Goal: Task Accomplishment & Management: Use online tool/utility

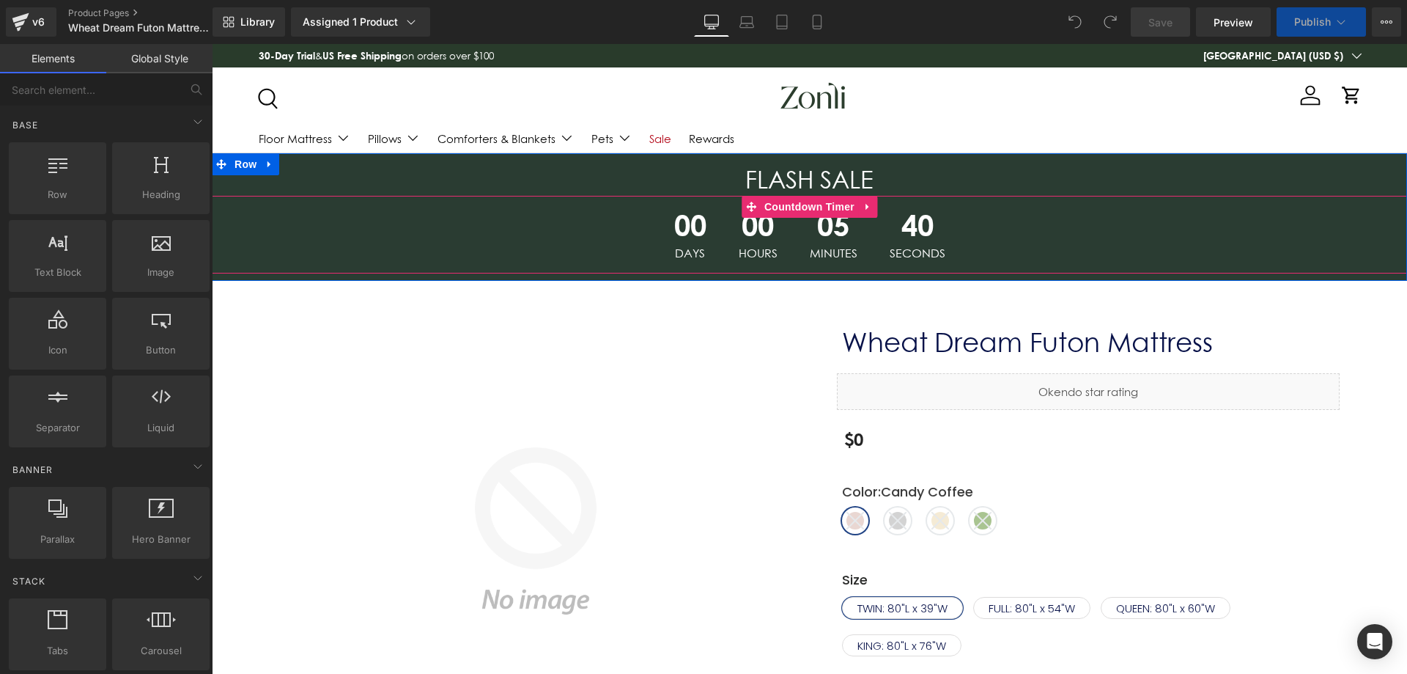
click at [767, 226] on span "00" at bounding box center [758, 228] width 39 height 37
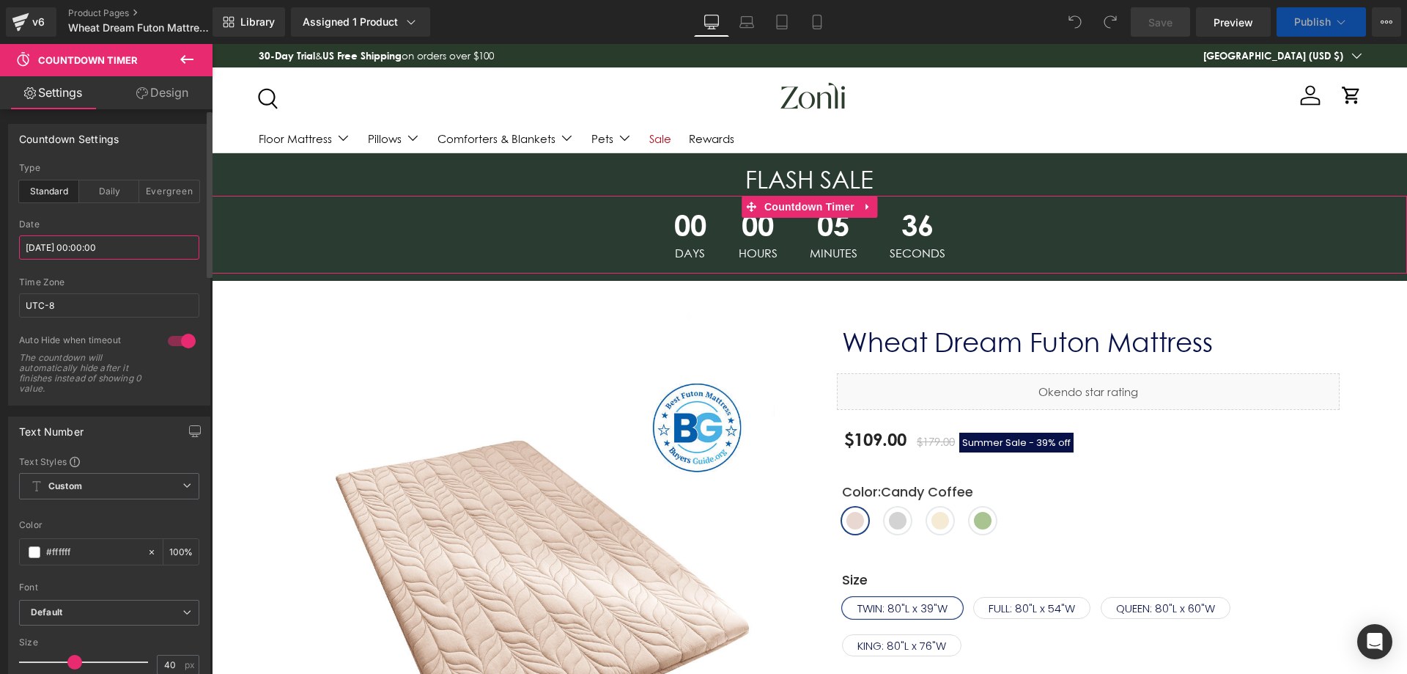
click at [128, 245] on input "[DATE] 00:00:00" at bounding box center [109, 247] width 180 height 24
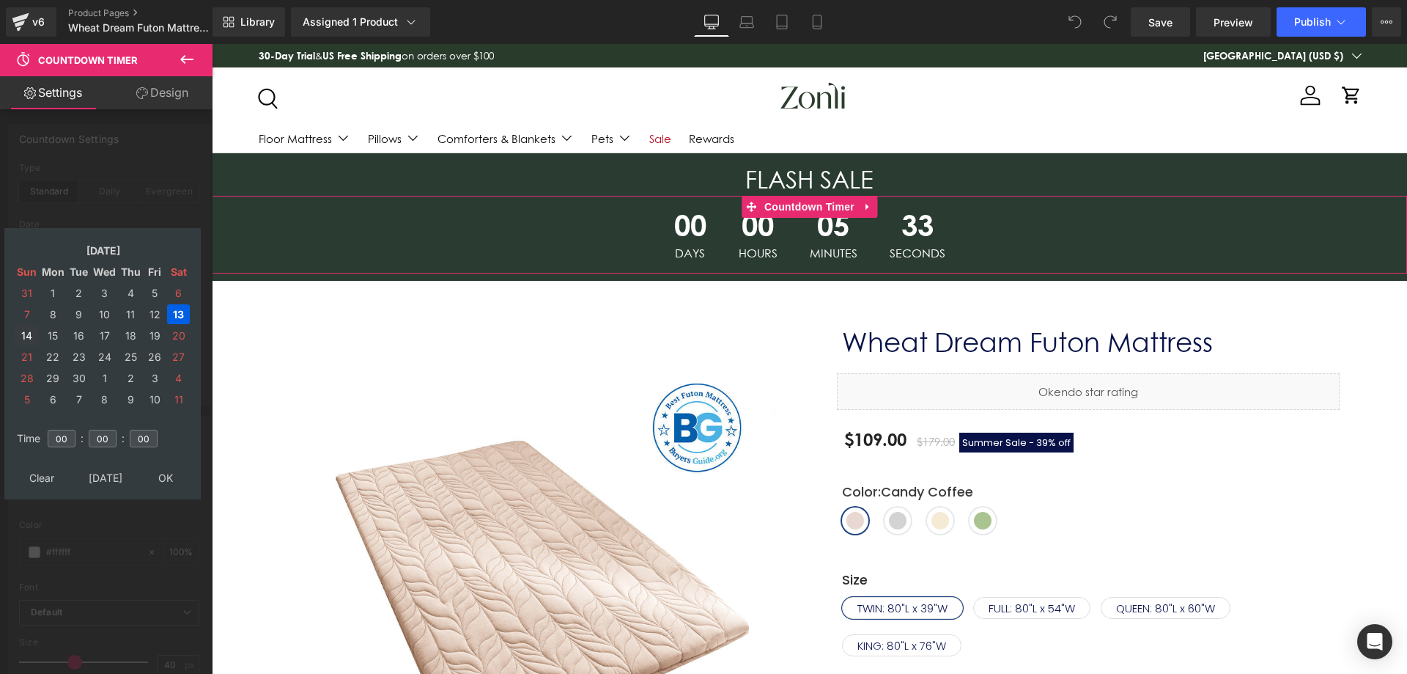
click at [24, 336] on td "14" at bounding box center [26, 335] width 23 height 20
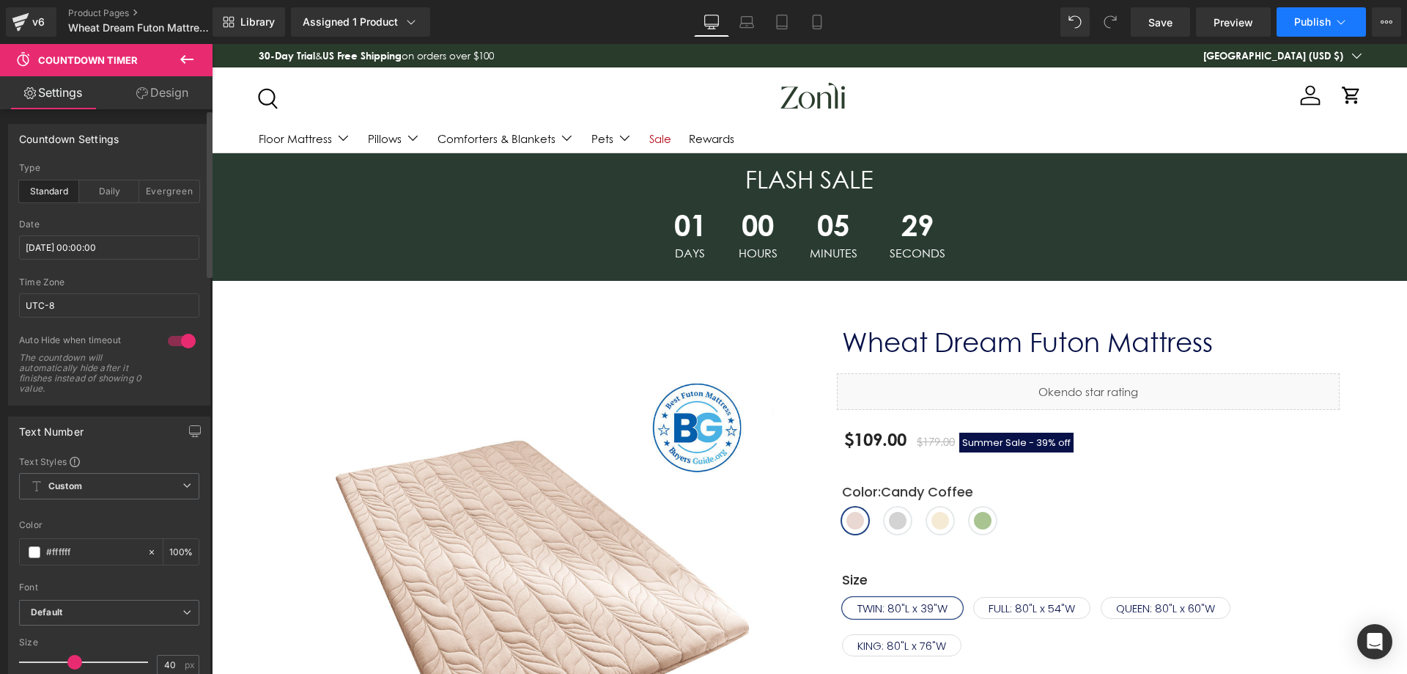
click at [1319, 12] on button "Publish" at bounding box center [1321, 21] width 89 height 29
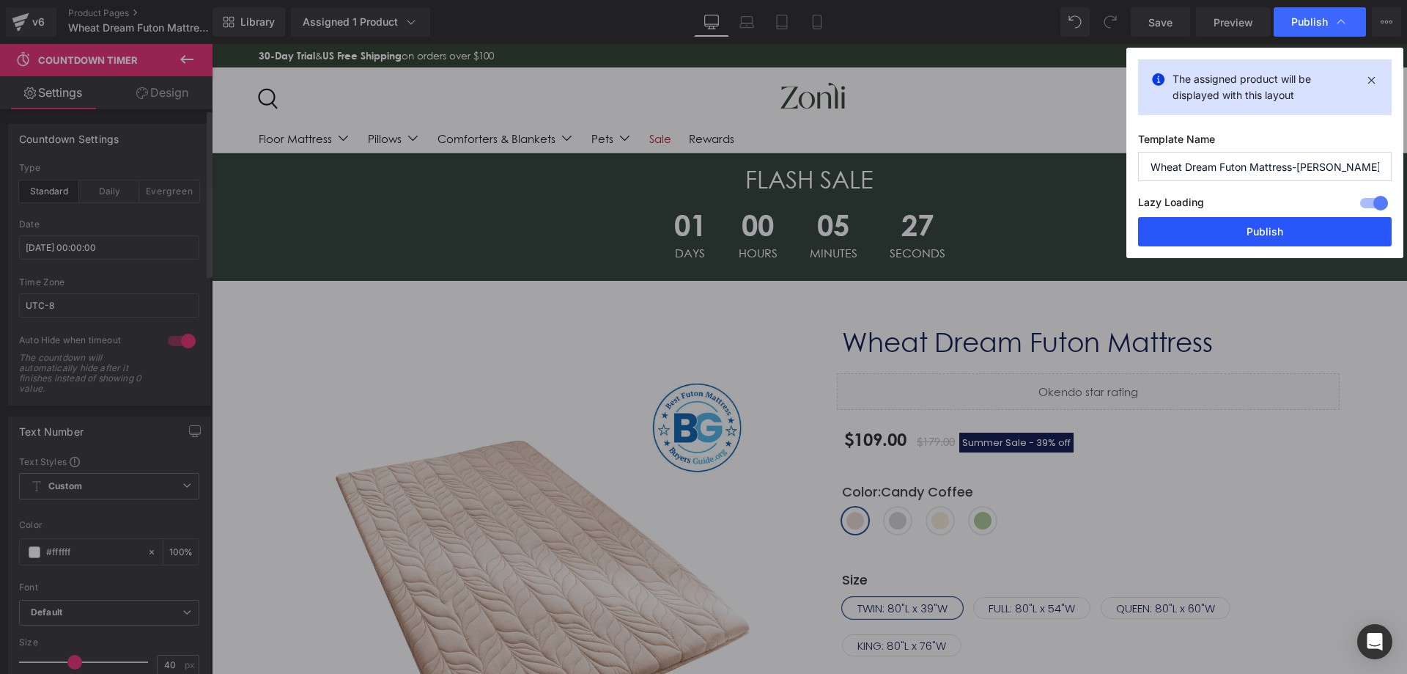
click at [1205, 228] on button "Publish" at bounding box center [1265, 231] width 254 height 29
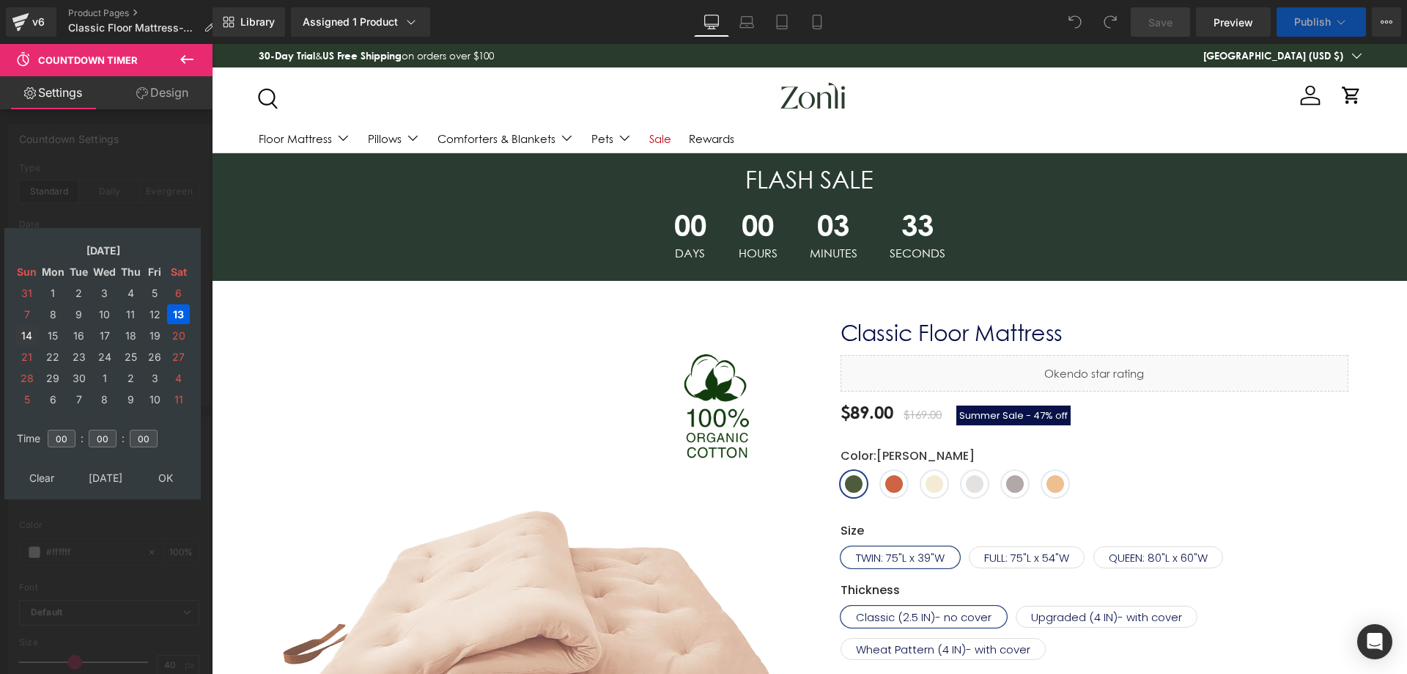
click at [24, 330] on td "14" at bounding box center [26, 335] width 23 height 20
type input "[DATE] 00:00:00"
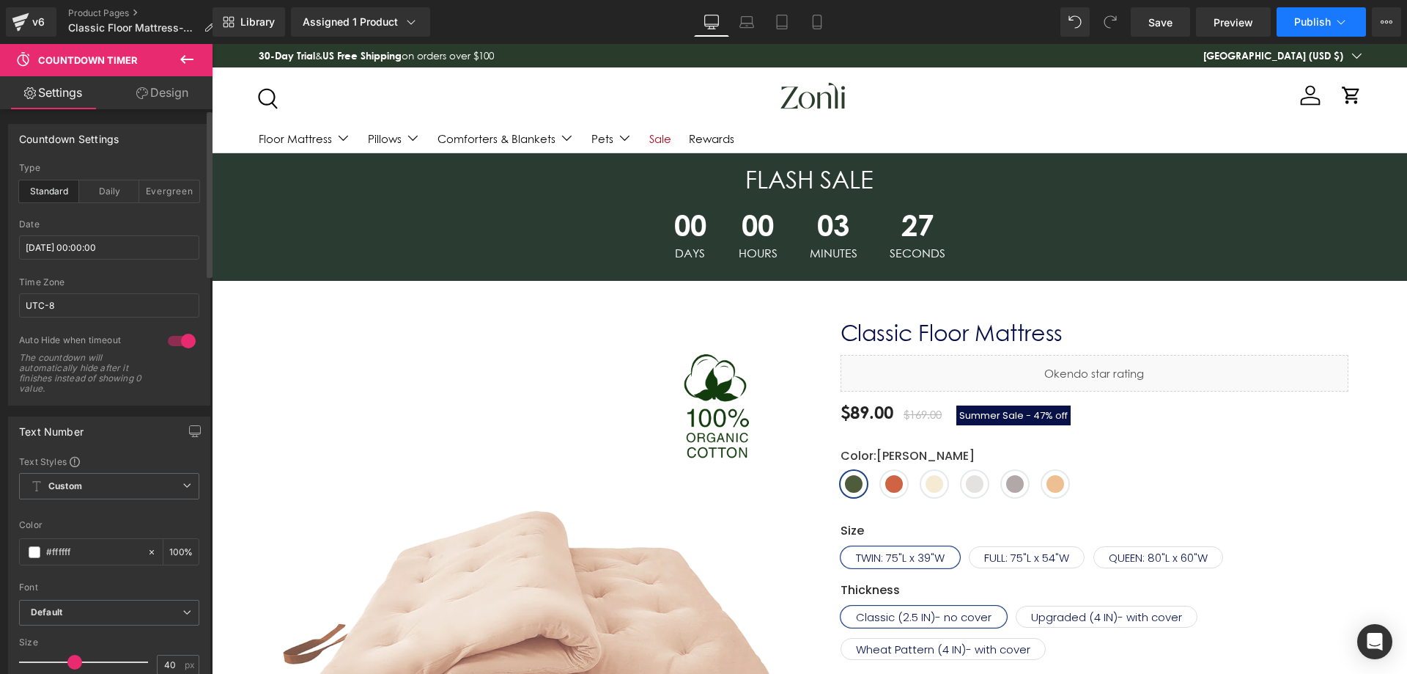
click at [1314, 9] on button "Publish" at bounding box center [1321, 21] width 89 height 29
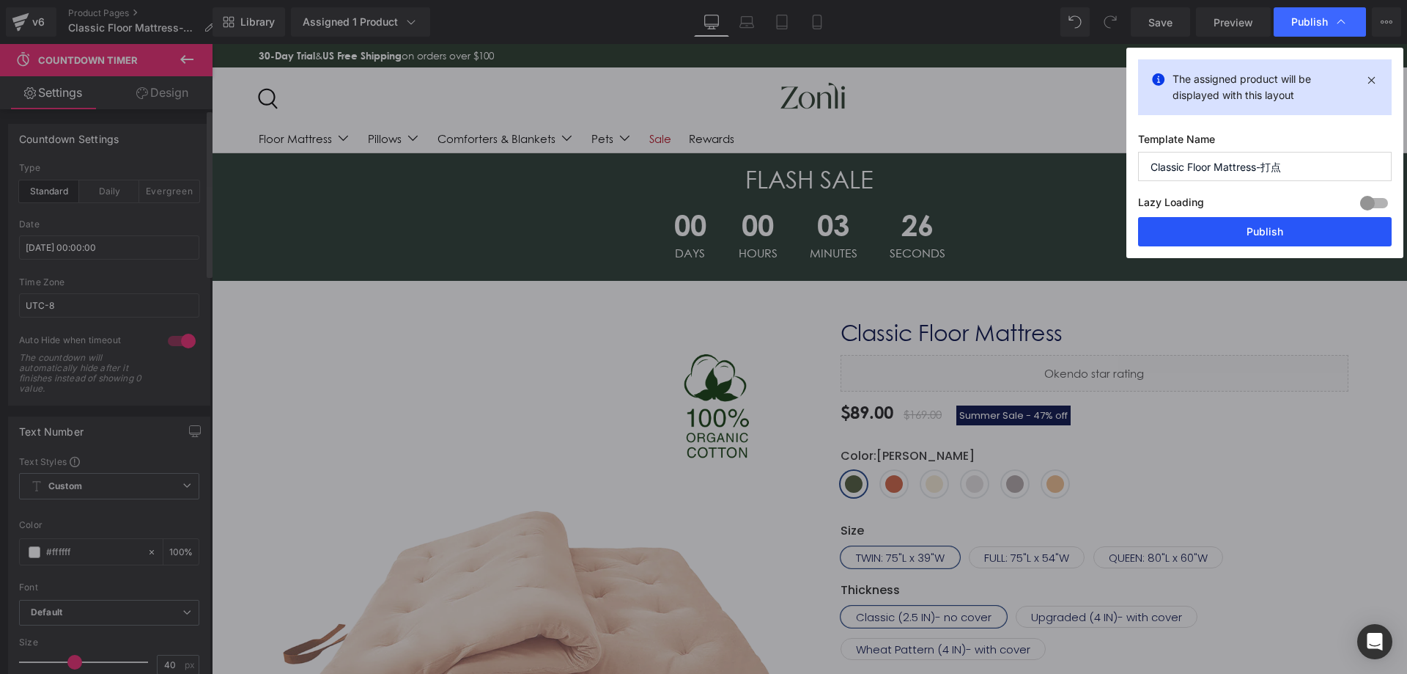
click at [1211, 231] on button "Publish" at bounding box center [1265, 231] width 254 height 29
